Goal: Entertainment & Leisure: Browse casually

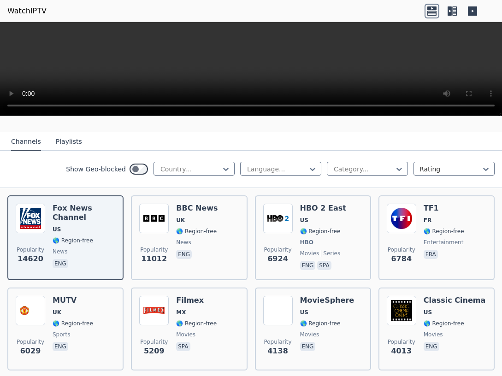
scroll to position [100, 0]
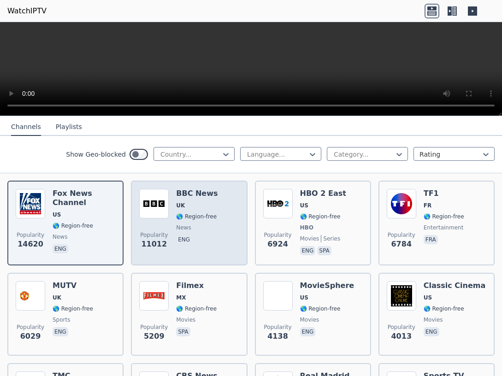
click at [206, 213] on span "🌎 Region-free" at bounding box center [196, 216] width 41 height 7
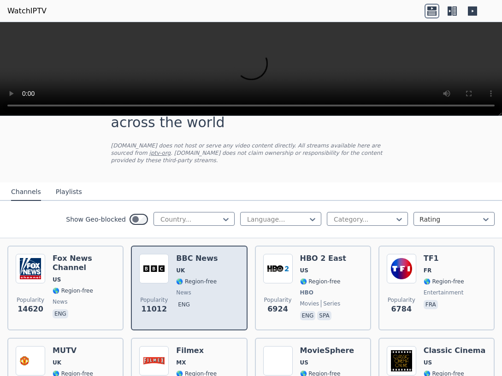
scroll to position [50, 0]
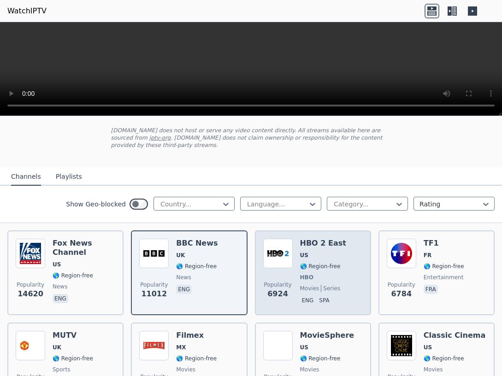
click at [319, 263] on span "🌎 Region-free" at bounding box center [320, 266] width 41 height 7
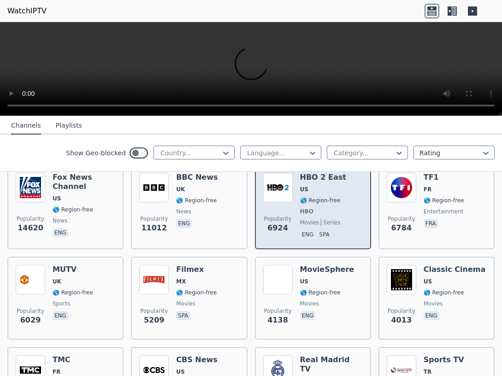
scroll to position [100, 0]
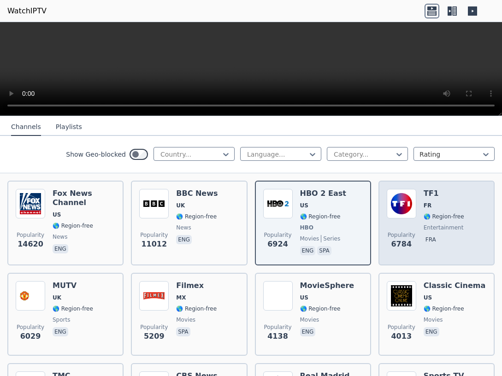
click at [429, 224] on span "entertainment" at bounding box center [444, 227] width 40 height 7
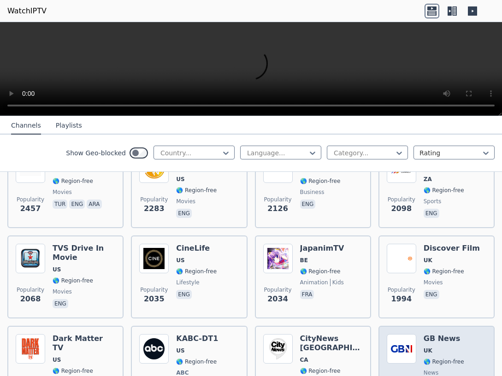
scroll to position [498, 0]
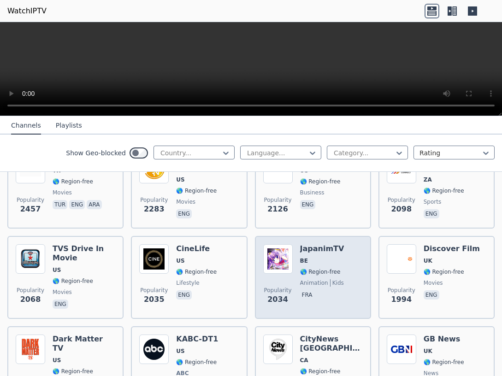
click at [330, 279] on span "kids" at bounding box center [337, 282] width 14 height 7
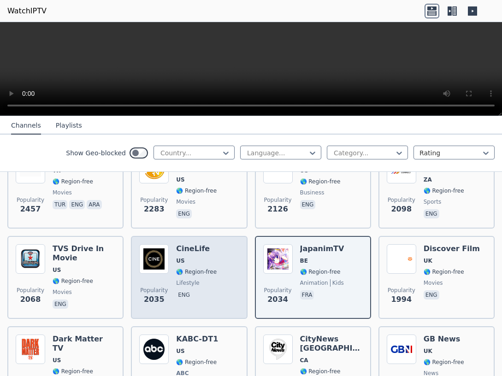
click at [192, 279] on span "lifestyle" at bounding box center [187, 282] width 23 height 7
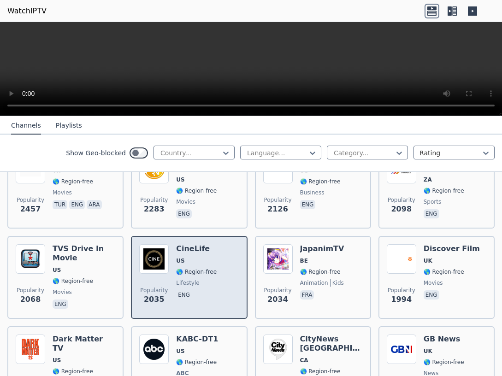
click at [192, 279] on span "lifestyle" at bounding box center [187, 282] width 23 height 7
click at [193, 279] on span "lifestyle" at bounding box center [187, 282] width 23 height 7
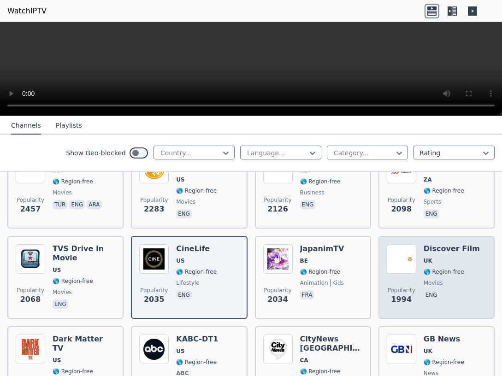
click at [447, 268] on span "🌎 Region-free" at bounding box center [444, 271] width 41 height 7
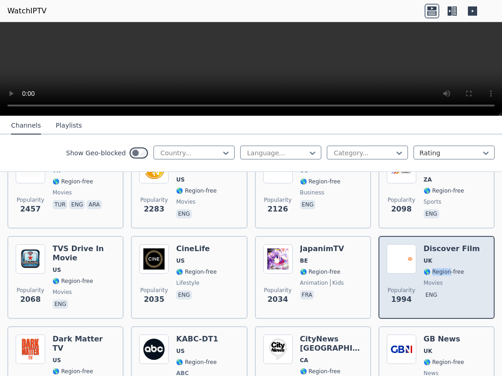
click at [446, 268] on span "🌎 Region-free" at bounding box center [444, 271] width 41 height 7
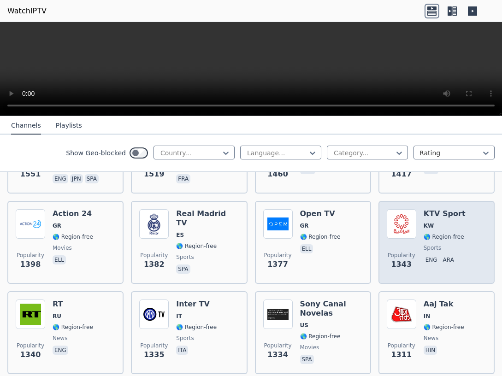
scroll to position [946, 0]
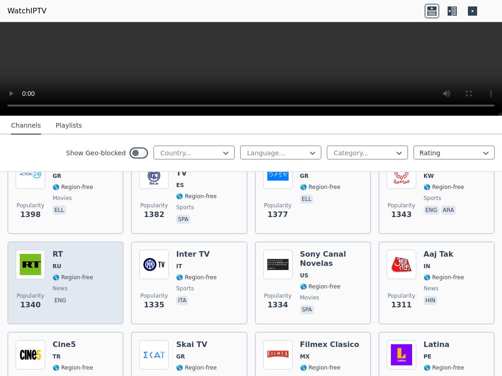
click at [74, 274] on span "🌎 Region-free" at bounding box center [73, 277] width 41 height 7
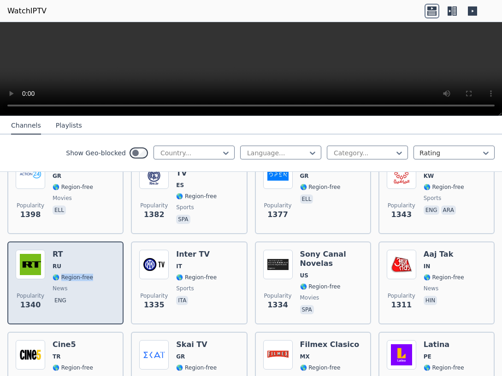
click at [76, 275] on span "🌎 Region-free" at bounding box center [73, 277] width 41 height 7
click at [76, 276] on div "RT RU 🌎 Region-free news eng" at bounding box center [73, 283] width 41 height 66
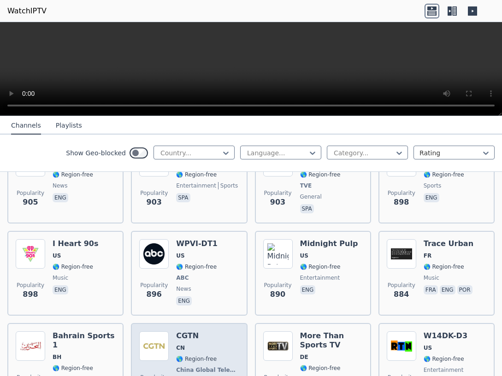
scroll to position [1792, 0]
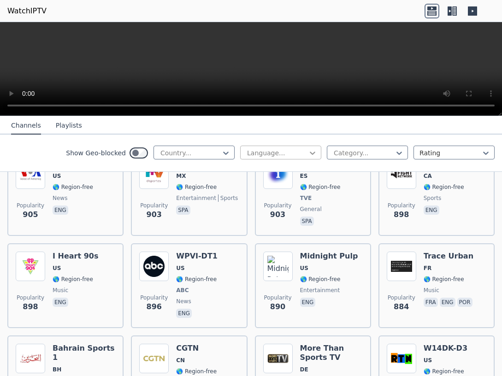
click at [312, 152] on icon at bounding box center [312, 152] width 9 height 9
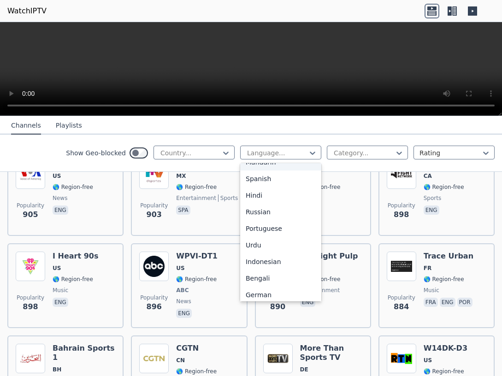
scroll to position [100, 0]
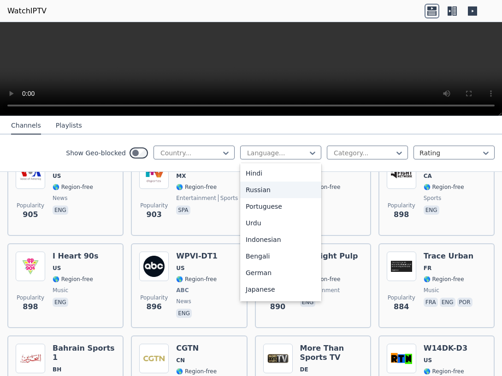
click at [262, 190] on div "Russian" at bounding box center [280, 190] width 81 height 17
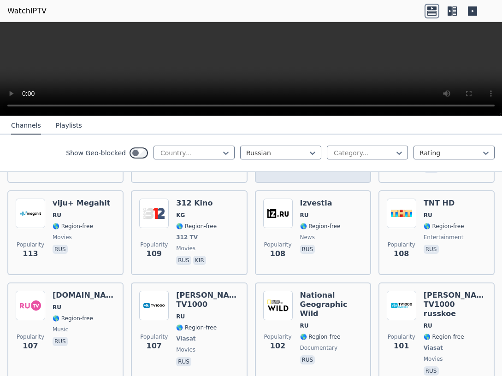
scroll to position [846, 0]
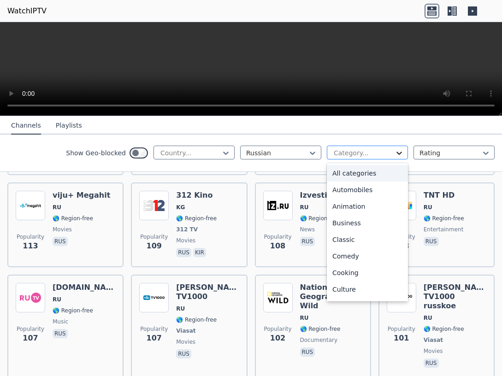
click at [400, 150] on icon at bounding box center [398, 152] width 9 height 9
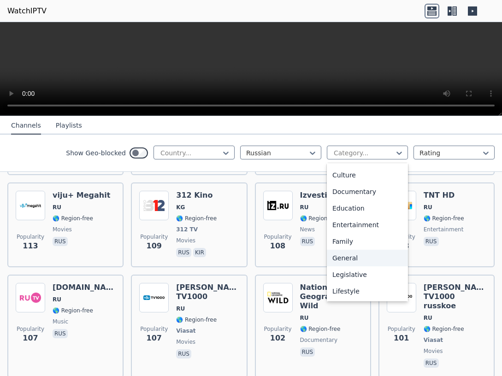
scroll to position [65, 0]
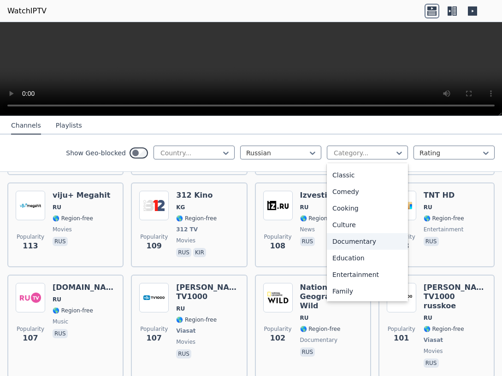
click at [359, 239] on div "Documentary" at bounding box center [367, 241] width 81 height 17
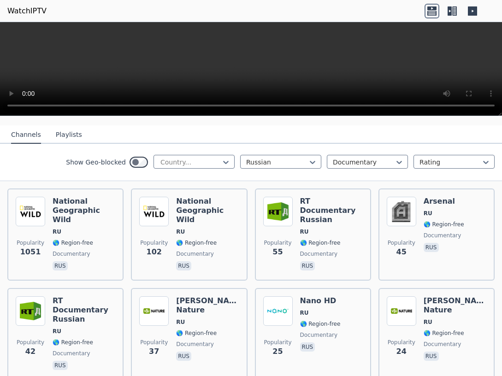
scroll to position [100, 0]
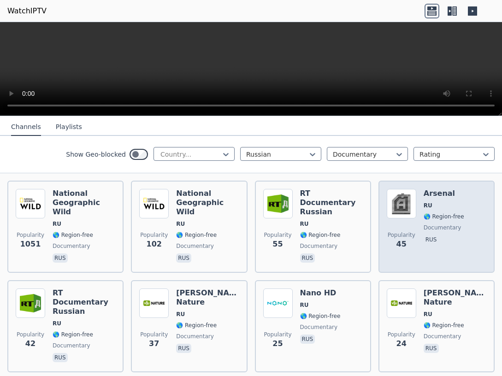
click at [443, 213] on span "🌎 Region-free" at bounding box center [444, 216] width 41 height 7
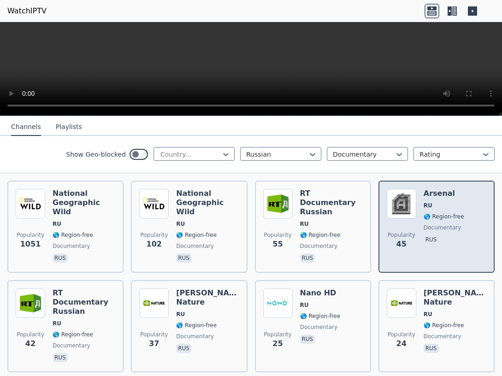
click at [436, 189] on h6 "Arsenal" at bounding box center [444, 193] width 41 height 9
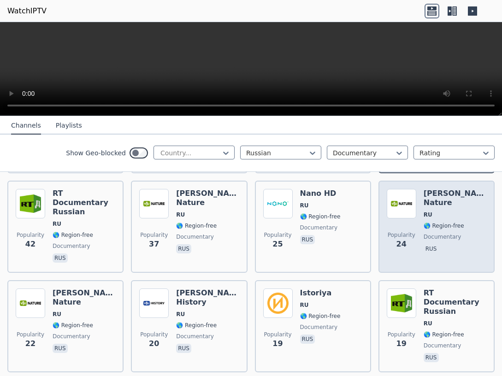
scroll to position [149, 0]
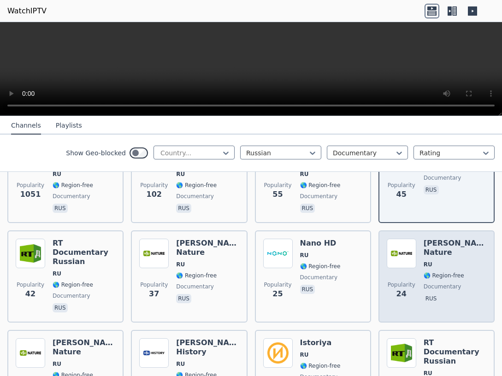
click at [446, 272] on span "🌎 Region-free" at bounding box center [444, 275] width 41 height 7
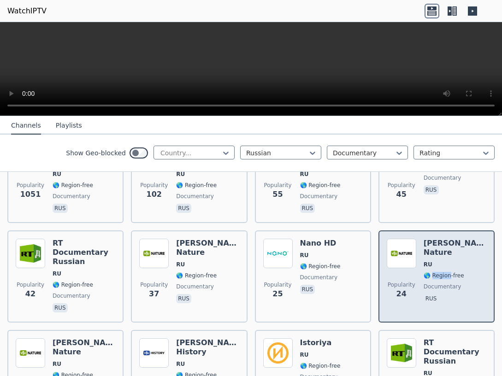
click at [446, 272] on span "🌎 Region-free" at bounding box center [444, 275] width 41 height 7
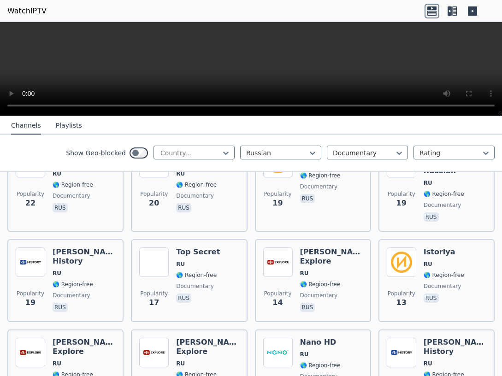
scroll to position [348, 0]
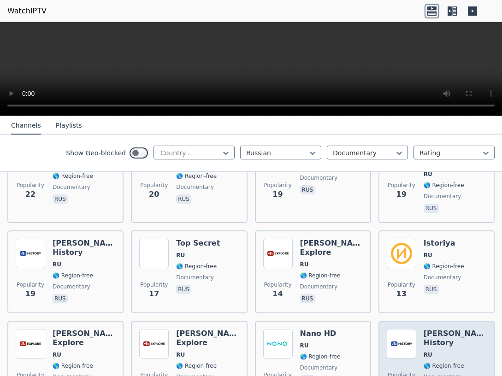
click at [448, 351] on span "RU" at bounding box center [455, 354] width 63 height 7
click at [447, 351] on span "RU" at bounding box center [455, 354] width 63 height 7
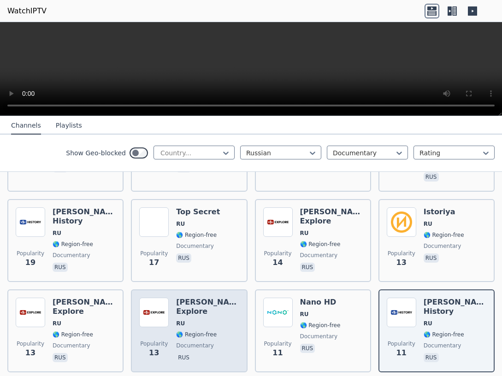
click at [199, 331] on span "🌎 Region-free" at bounding box center [196, 334] width 41 height 7
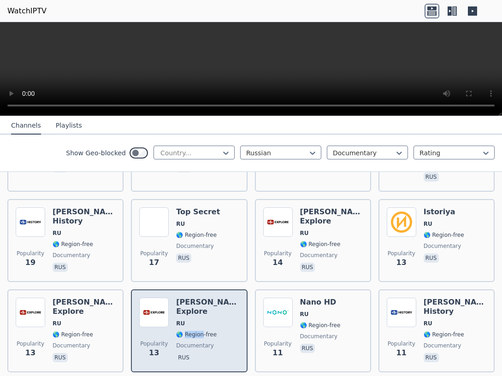
click at [200, 331] on span "🌎 Region-free" at bounding box center [196, 334] width 41 height 7
click at [194, 298] on h6 "[PERSON_NAME] Explore" at bounding box center [207, 307] width 63 height 18
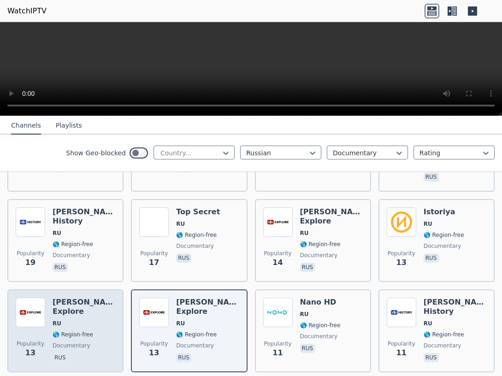
click at [77, 342] on span "documentary" at bounding box center [72, 345] width 38 height 7
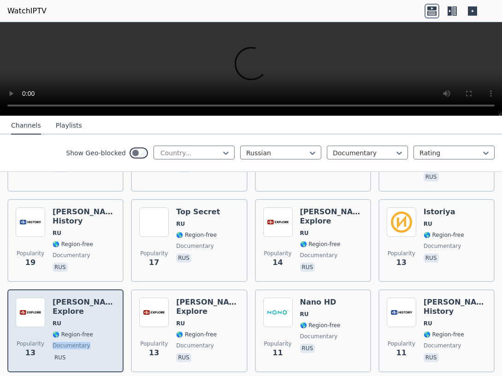
click at [77, 342] on span "documentary" at bounding box center [72, 345] width 38 height 7
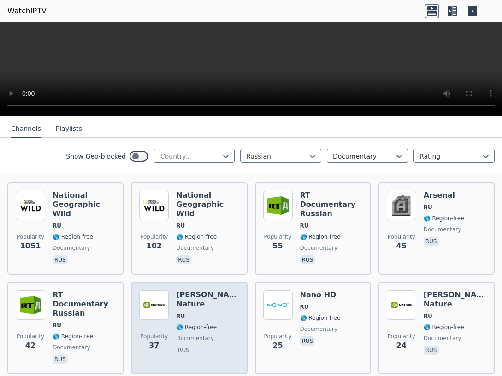
scroll to position [81, 0]
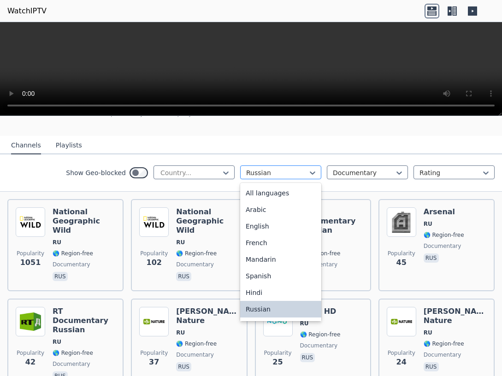
click at [314, 166] on div at bounding box center [312, 173] width 9 height 14
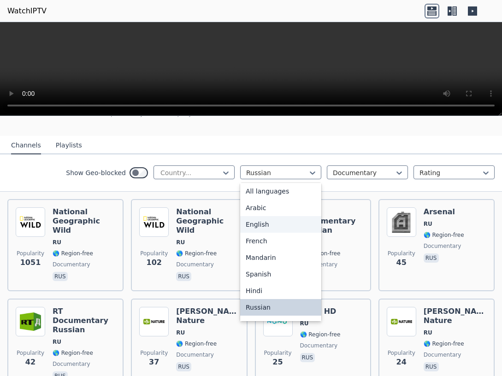
click at [258, 216] on div "English" at bounding box center [280, 224] width 81 height 17
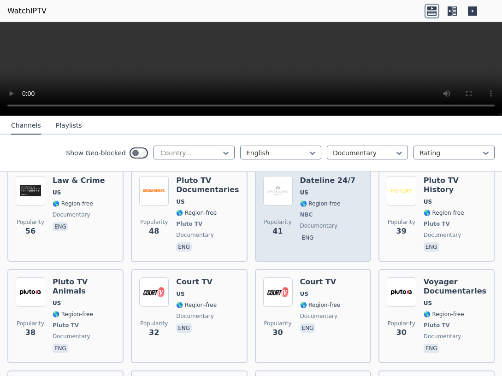
scroll to position [579, 0]
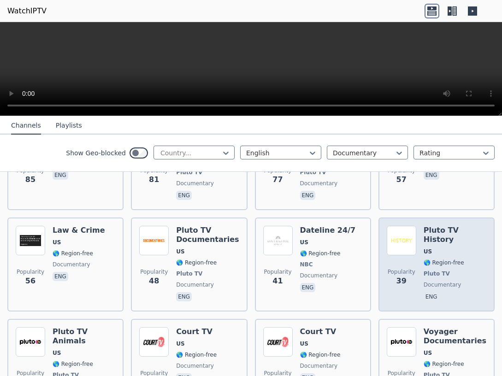
click at [463, 259] on span "🌎 Region-free" at bounding box center [455, 262] width 63 height 7
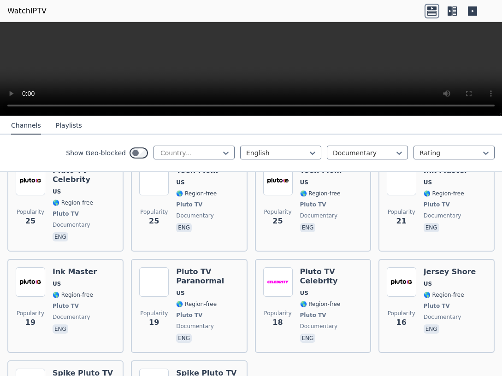
scroll to position [885, 0]
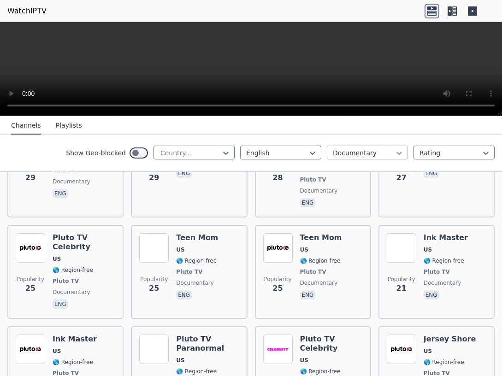
click at [401, 152] on icon at bounding box center [398, 152] width 9 height 9
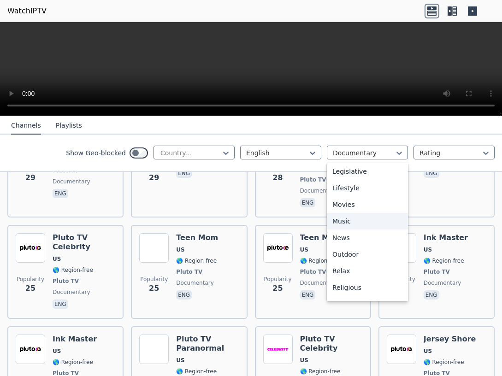
scroll to position [267, 0]
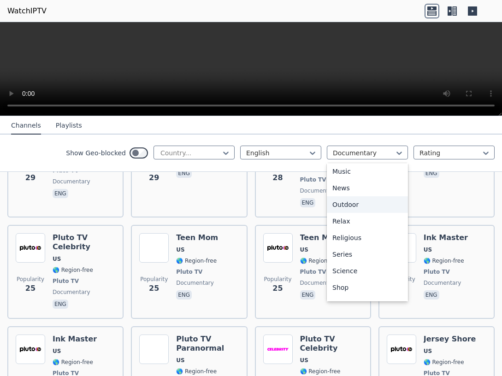
click at [355, 203] on div "Outdoor" at bounding box center [367, 204] width 81 height 17
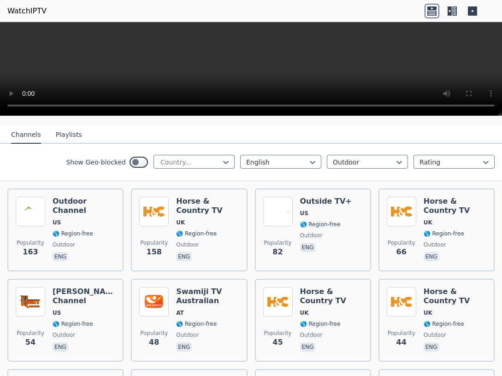
scroll to position [100, 0]
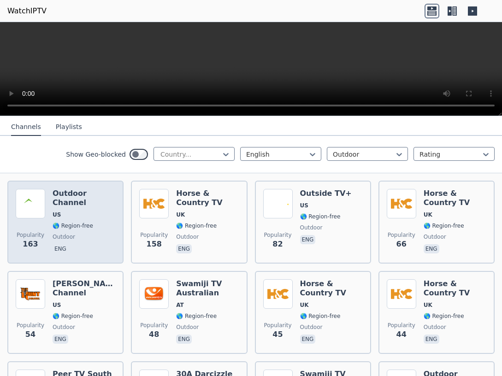
click at [97, 203] on div "Outdoor Channel US 🌎 Region-free outdoor eng" at bounding box center [84, 222] width 63 height 66
click at [97, 204] on div "Outdoor Channel US 🌎 Region-free outdoor eng" at bounding box center [84, 222] width 63 height 66
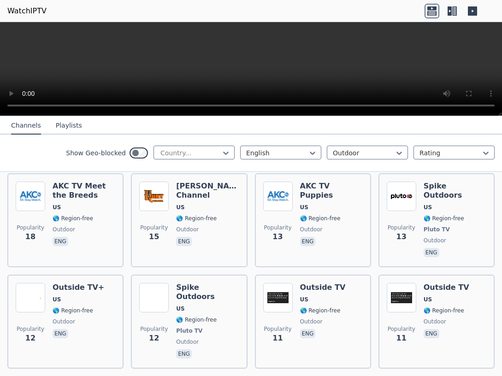
scroll to position [498, 0]
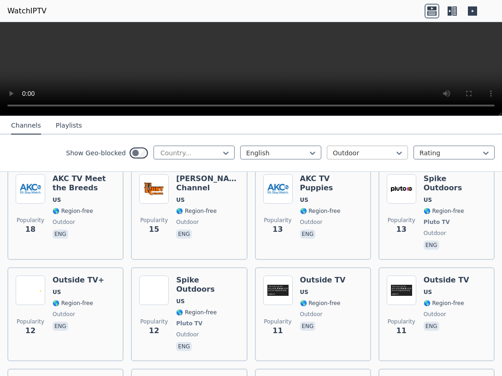
click at [404, 153] on div "Outdoor" at bounding box center [367, 153] width 81 height 14
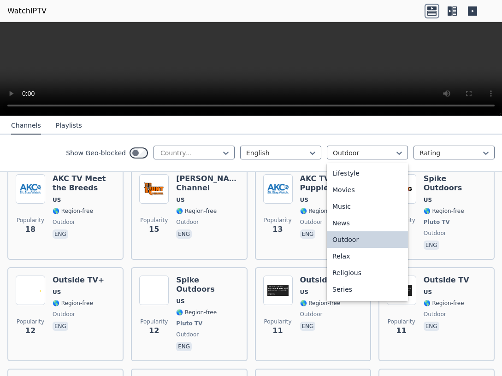
scroll to position [234, 0]
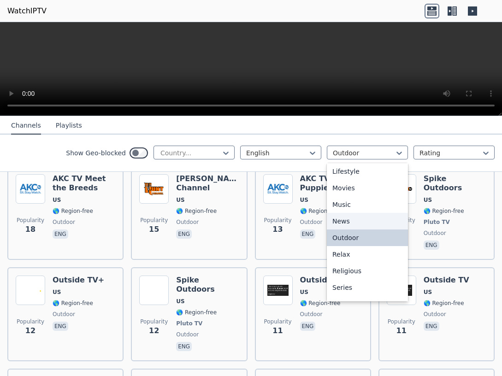
click at [354, 218] on div "News" at bounding box center [367, 221] width 81 height 17
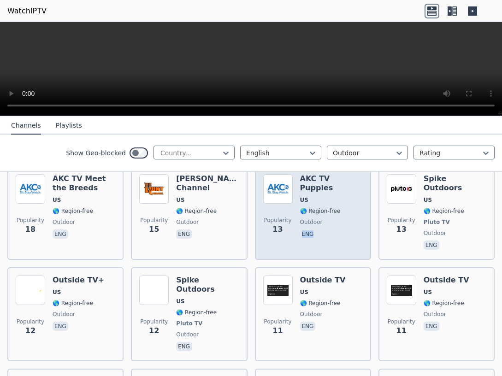
click at [354, 219] on div "AKC TV Puppies US 🌎 Region-free outdoor eng" at bounding box center [331, 212] width 63 height 77
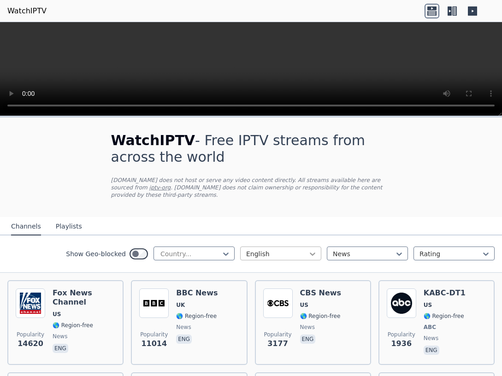
click at [313, 249] on icon at bounding box center [312, 253] width 9 height 9
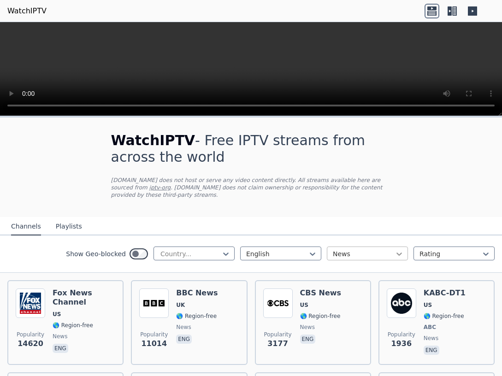
click at [400, 249] on icon at bounding box center [398, 253] width 9 height 9
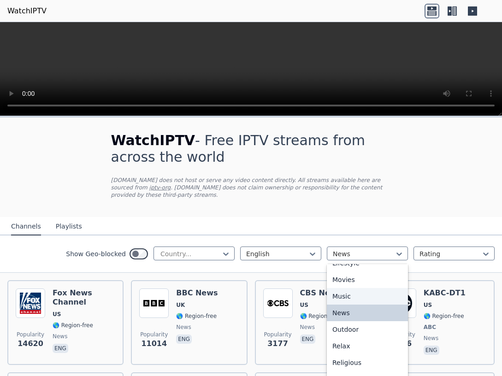
scroll to position [267, 0]
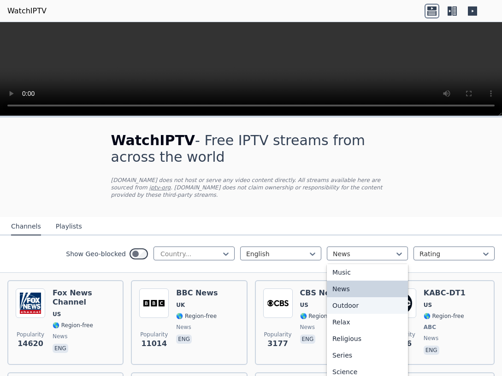
click at [354, 297] on div "Outdoor" at bounding box center [367, 305] width 81 height 17
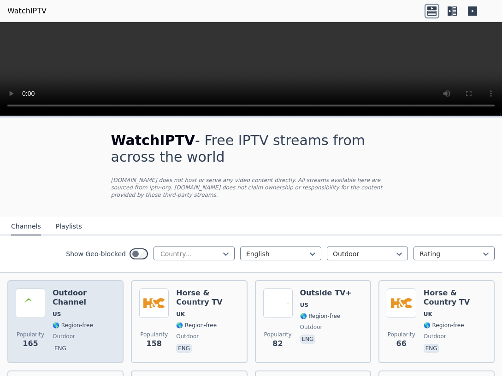
click at [76, 311] on span "US" at bounding box center [84, 314] width 63 height 7
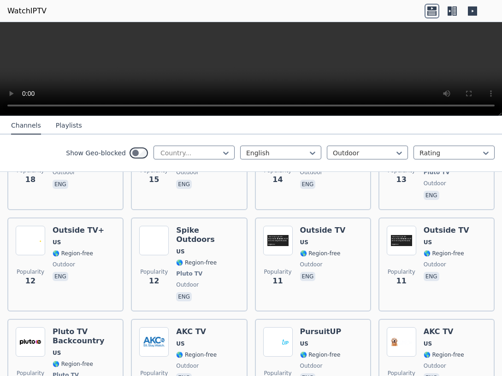
scroll to position [597, 0]
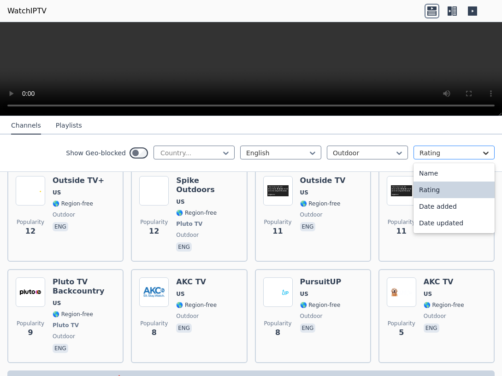
click at [485, 151] on icon at bounding box center [485, 152] width 9 height 9
click at [399, 150] on icon at bounding box center [398, 152] width 9 height 9
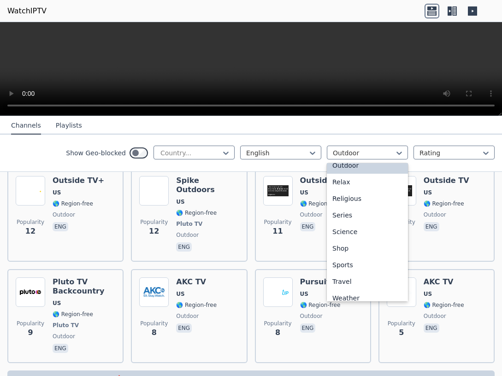
scroll to position [313, 0]
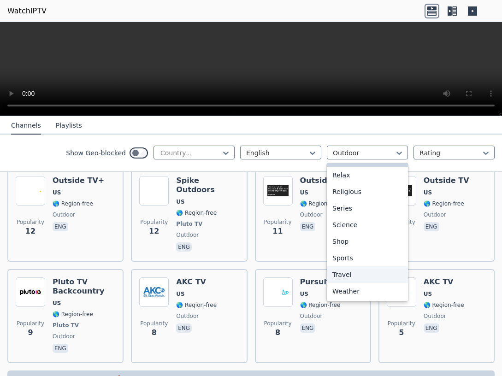
click at [342, 272] on div "Travel" at bounding box center [367, 274] width 81 height 17
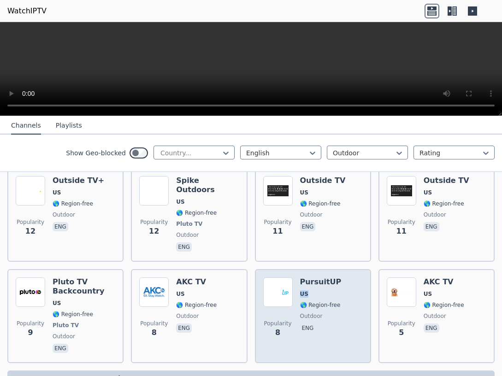
click at [343, 273] on div "Popularity 165 Outdoor Channel US 🌎 Region-free outdoor eng Popularity 158 Hors…" at bounding box center [251, 23] width 502 height 695
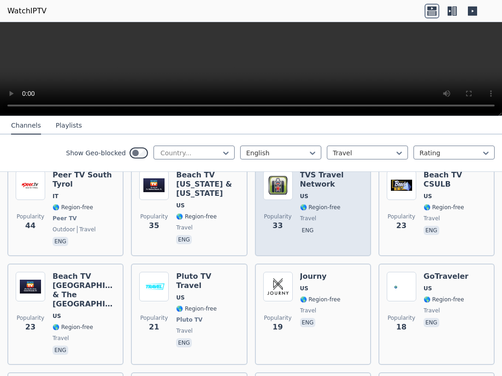
scroll to position [249, 0]
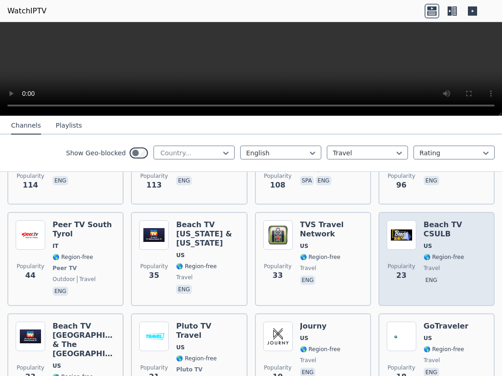
click at [456, 265] on span "travel" at bounding box center [455, 268] width 63 height 7
click at [457, 265] on span "travel" at bounding box center [455, 268] width 63 height 7
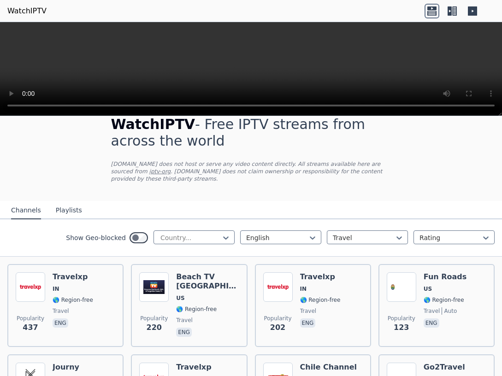
scroll to position [0, 0]
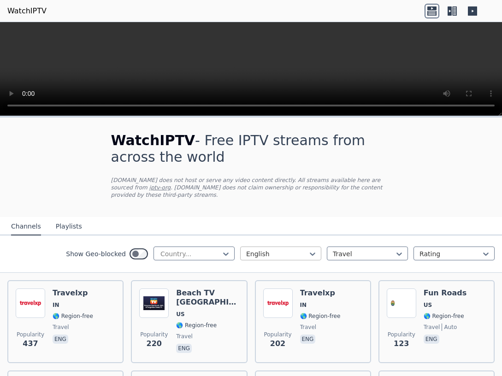
click at [314, 247] on div at bounding box center [312, 254] width 9 height 14
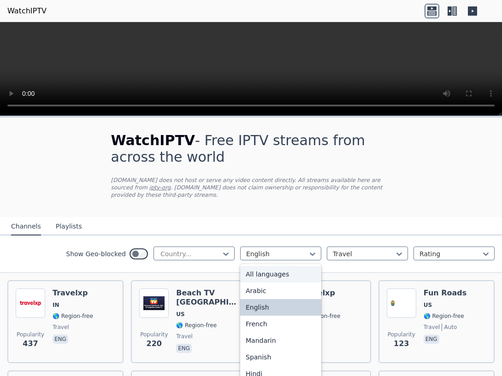
click at [285, 266] on div "All languages" at bounding box center [280, 274] width 81 height 17
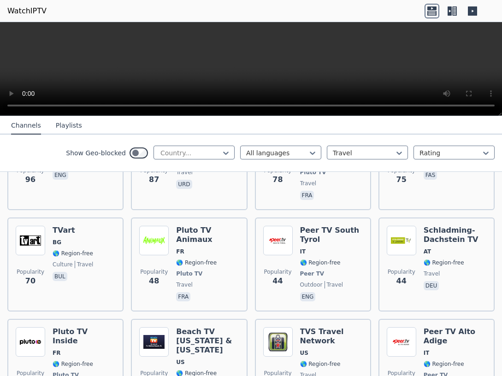
scroll to position [348, 0]
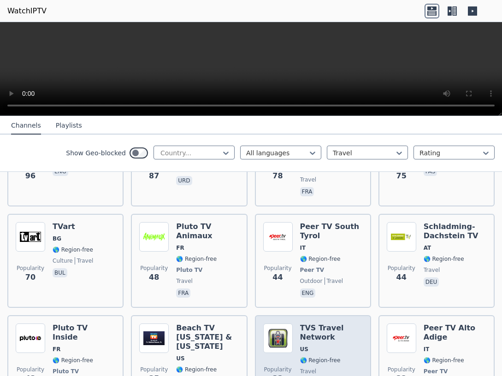
click at [311, 324] on h6 "TVS Travel Network" at bounding box center [331, 333] width 63 height 18
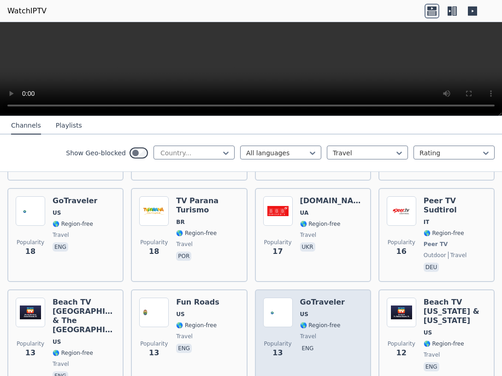
scroll to position [538, 0]
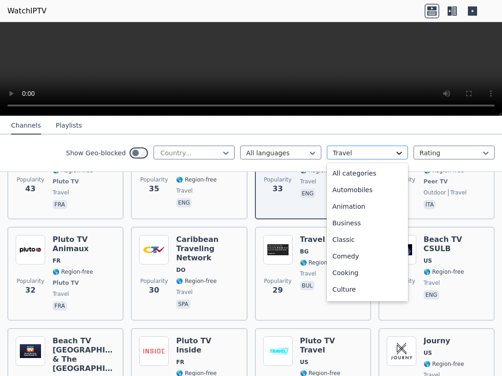
click at [401, 153] on icon at bounding box center [398, 152] width 9 height 9
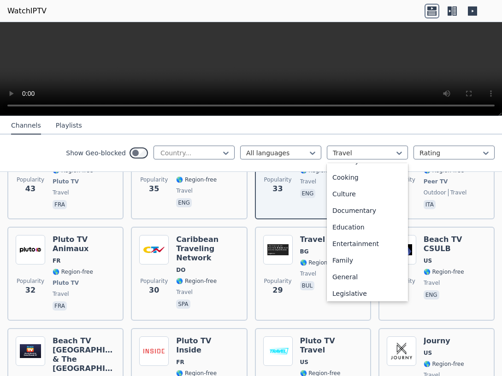
scroll to position [0, 0]
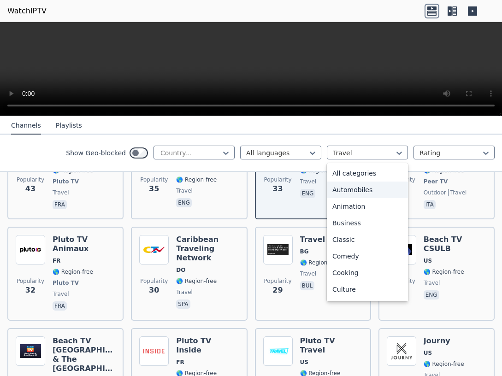
click at [348, 189] on div "Automobiles" at bounding box center [367, 190] width 81 height 17
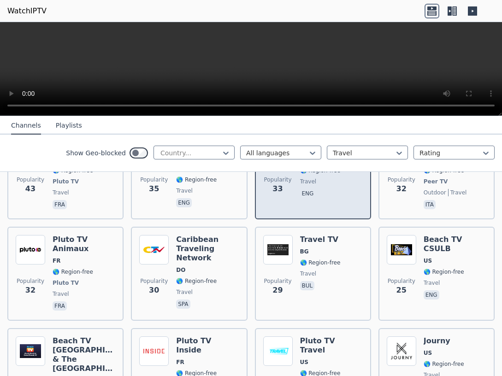
click at [350, 191] on div "TVS Travel Network US 🌎 Region-free travel eng" at bounding box center [331, 172] width 63 height 77
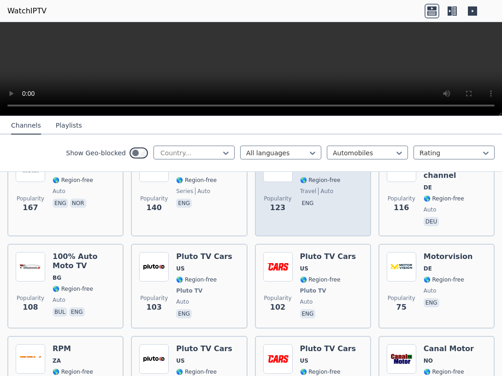
scroll to position [249, 0]
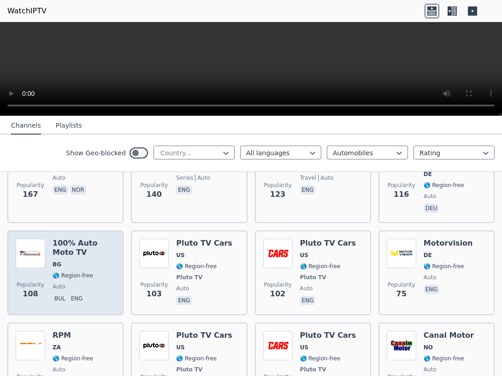
click at [84, 239] on h6 "100% Auto Moto TV" at bounding box center [84, 248] width 63 height 18
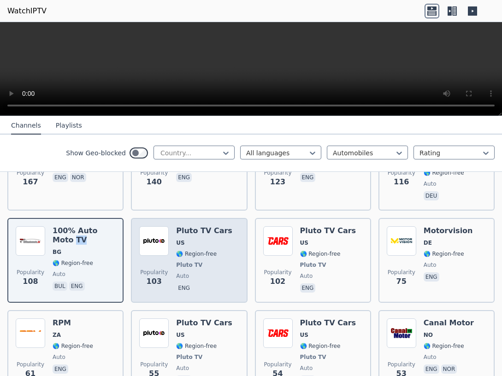
scroll to position [383, 0]
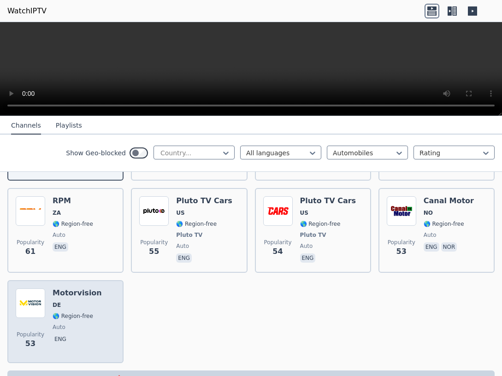
click at [94, 301] on span "DE" at bounding box center [77, 304] width 49 height 7
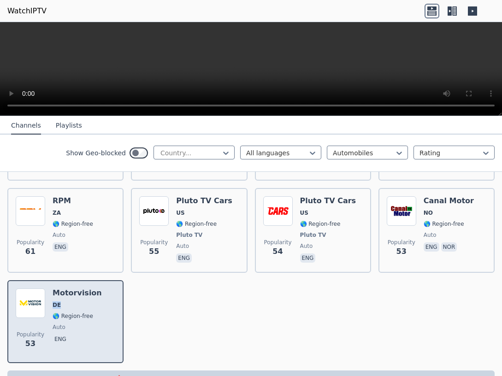
click at [94, 301] on span "DE" at bounding box center [77, 304] width 49 height 7
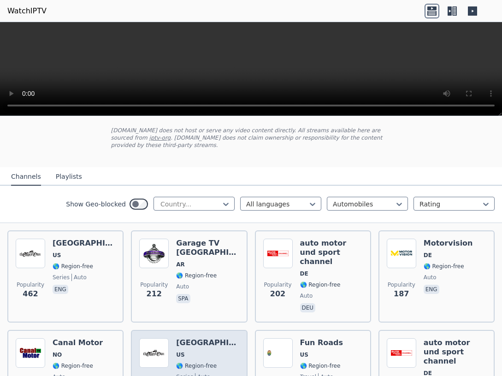
scroll to position [0, 0]
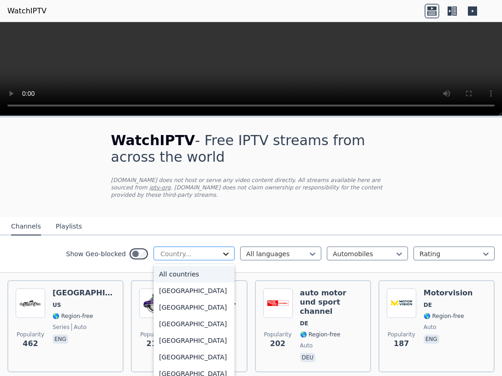
click at [226, 249] on icon at bounding box center [225, 253] width 9 height 9
click at [206, 266] on div "All countries" at bounding box center [193, 274] width 81 height 17
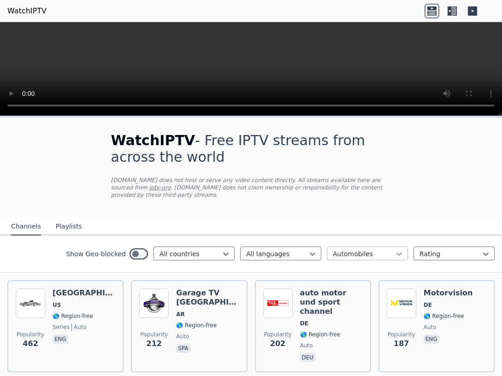
click at [400, 249] on icon at bounding box center [398, 253] width 9 height 9
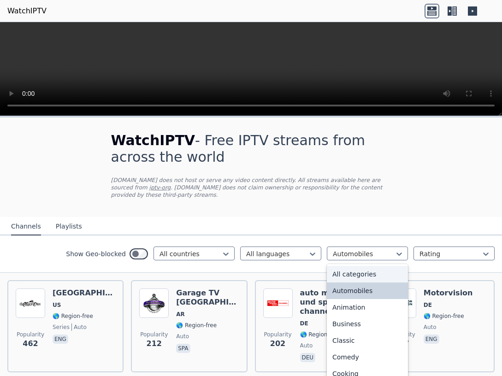
click at [361, 266] on div "All categories" at bounding box center [367, 274] width 81 height 17
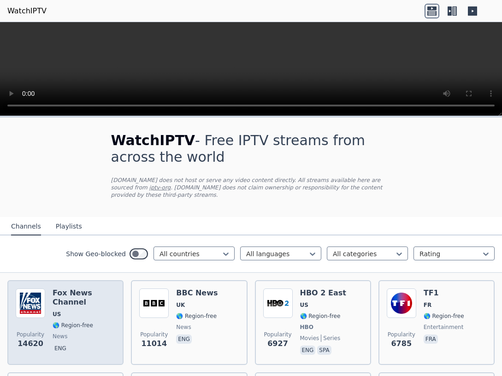
click at [81, 288] on h6 "Fox News Channel" at bounding box center [84, 297] width 63 height 18
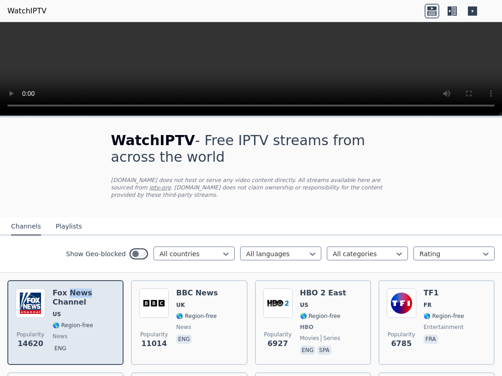
click at [80, 288] on h6 "Fox News Channel" at bounding box center [84, 297] width 63 height 18
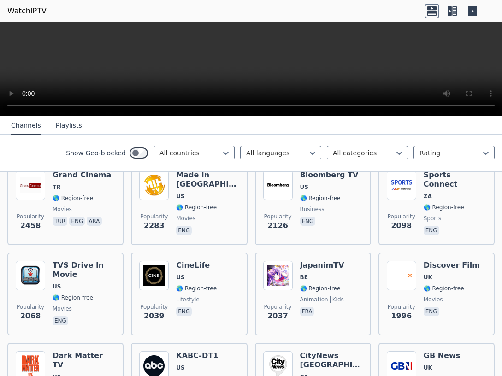
scroll to position [498, 0]
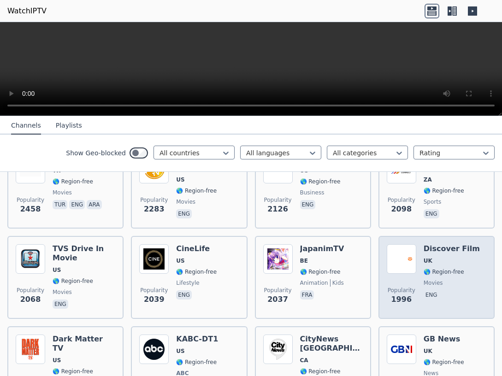
click at [411, 252] on img at bounding box center [401, 258] width 29 height 29
click at [412, 252] on img at bounding box center [401, 258] width 29 height 29
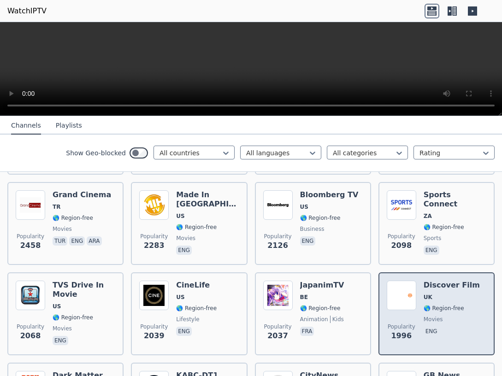
scroll to position [448, 0]
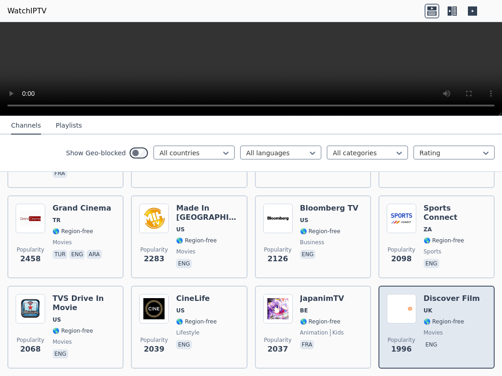
drag, startPoint x: 435, startPoint y: 290, endPoint x: 441, endPoint y: 322, distance: 31.9
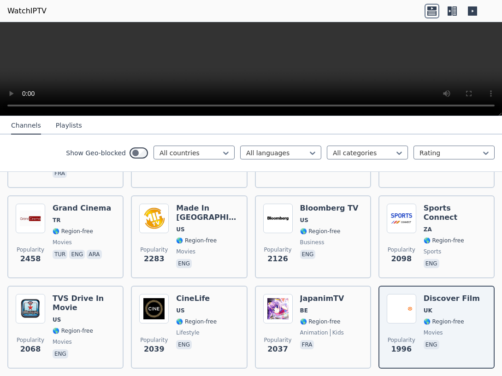
click at [64, 123] on button "Playlists" at bounding box center [69, 126] width 26 height 18
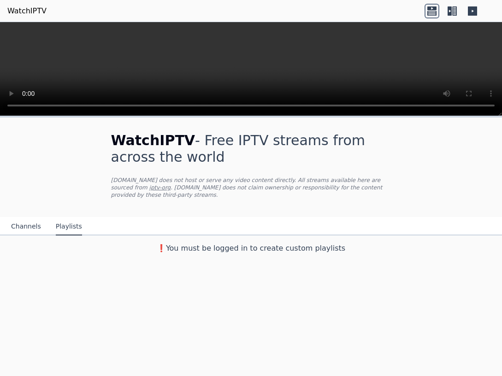
scroll to position [0, 0]
click at [195, 244] on h3 "❗️You must be logged in to create custom playlists" at bounding box center [251, 248] width 310 height 11
click at [59, 218] on button "Playlists" at bounding box center [69, 227] width 26 height 18
click at [231, 144] on h1 "WatchIPTV - Free IPTV streams from across the world" at bounding box center [251, 148] width 280 height 33
click at [26, 218] on button "Channels" at bounding box center [26, 227] width 30 height 18
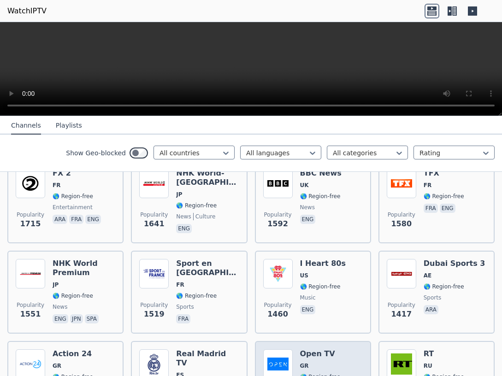
scroll to position [747, 0]
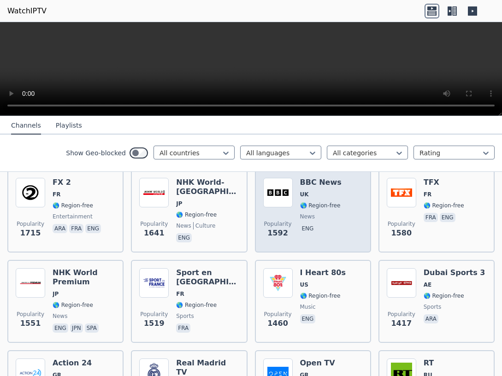
click at [319, 202] on div "BBC News UK 🌎 Region-free news eng" at bounding box center [320, 211] width 41 height 66
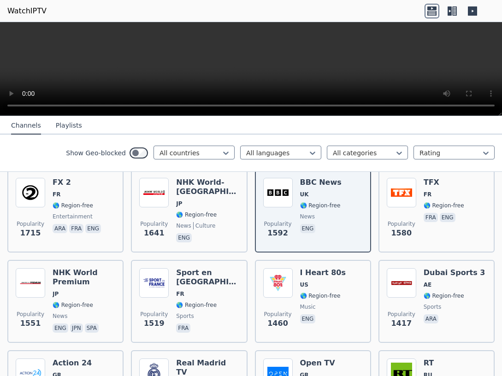
click at [59, 122] on button "Playlists" at bounding box center [69, 126] width 26 height 18
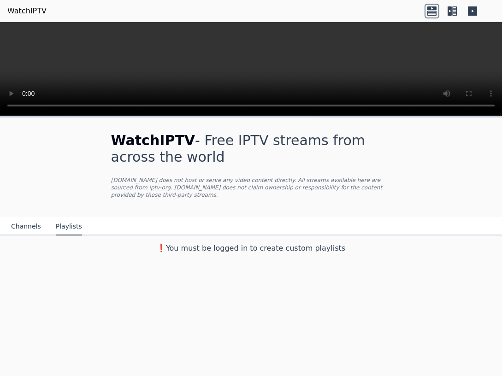
scroll to position [0, 0]
click at [166, 140] on span "WatchIPTV" at bounding box center [153, 140] width 84 height 16
click at [58, 218] on button "Playlists" at bounding box center [69, 227] width 26 height 18
